Goal: Find specific page/section: Find specific page/section

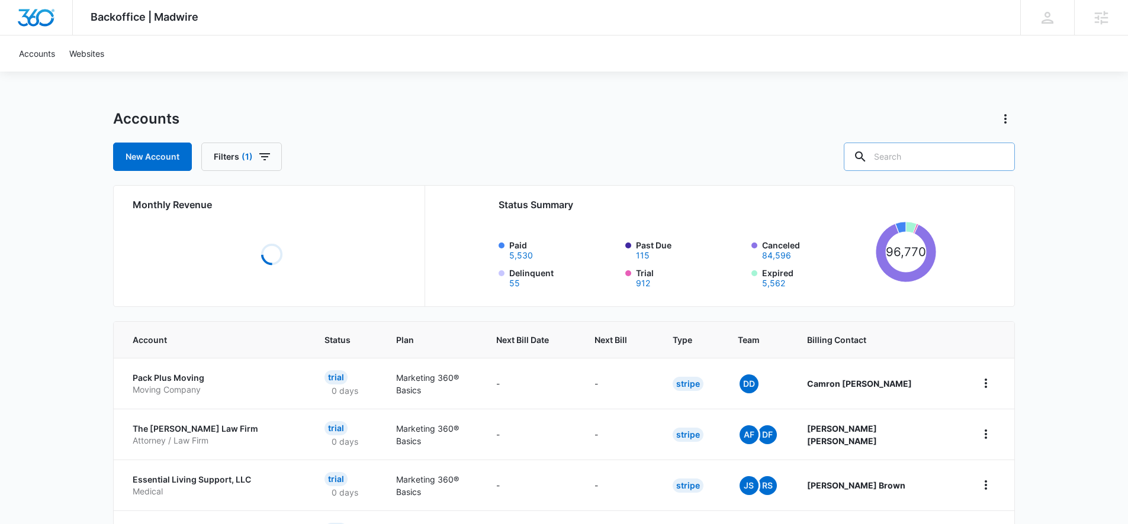
click at [951, 143] on input "text" at bounding box center [929, 157] width 171 height 28
paste input "M181083"
type input "M181083"
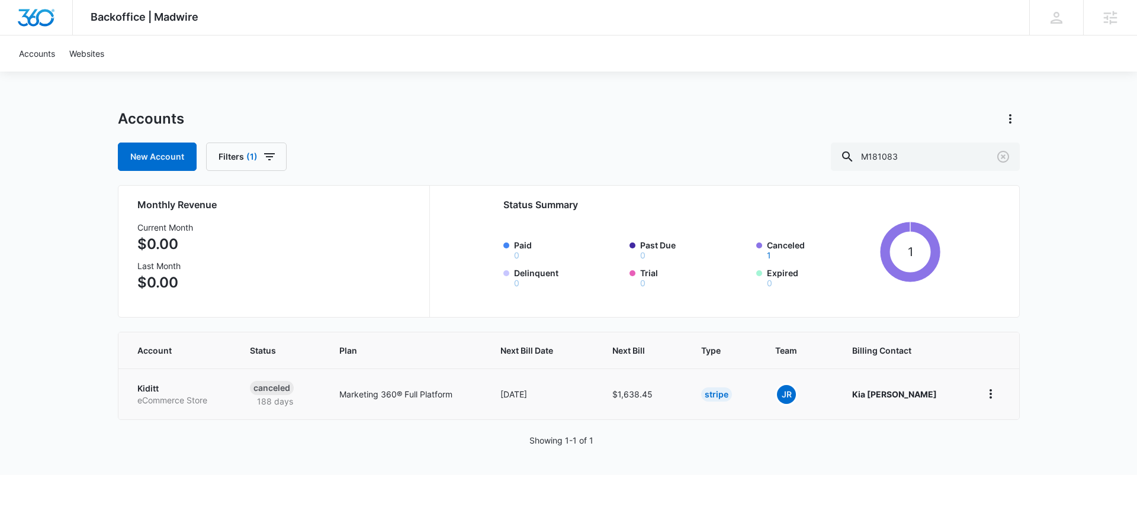
click at [149, 393] on p "Kiditt" at bounding box center [179, 389] width 84 height 12
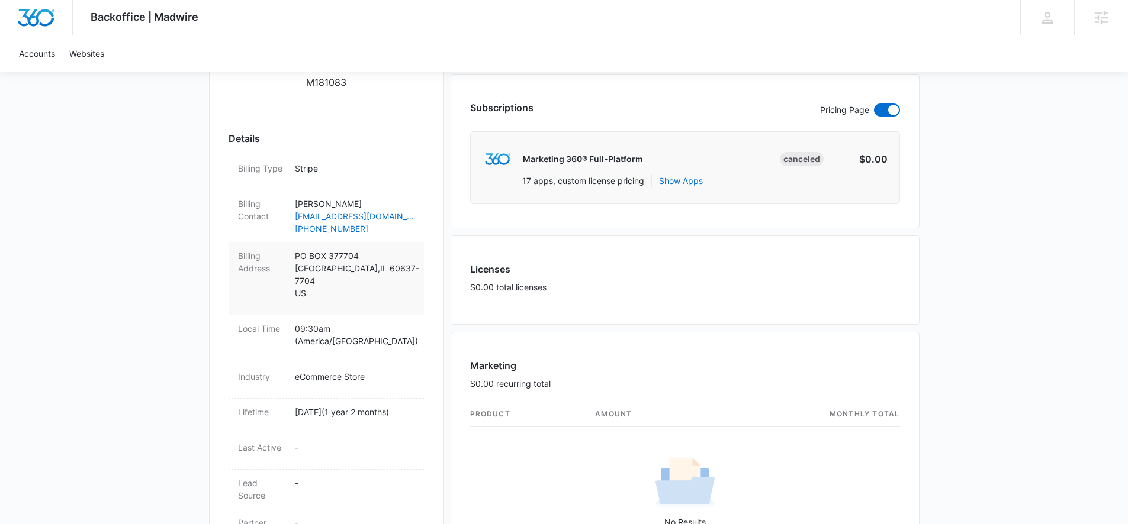
scroll to position [294, 0]
